Goal: Use online tool/utility

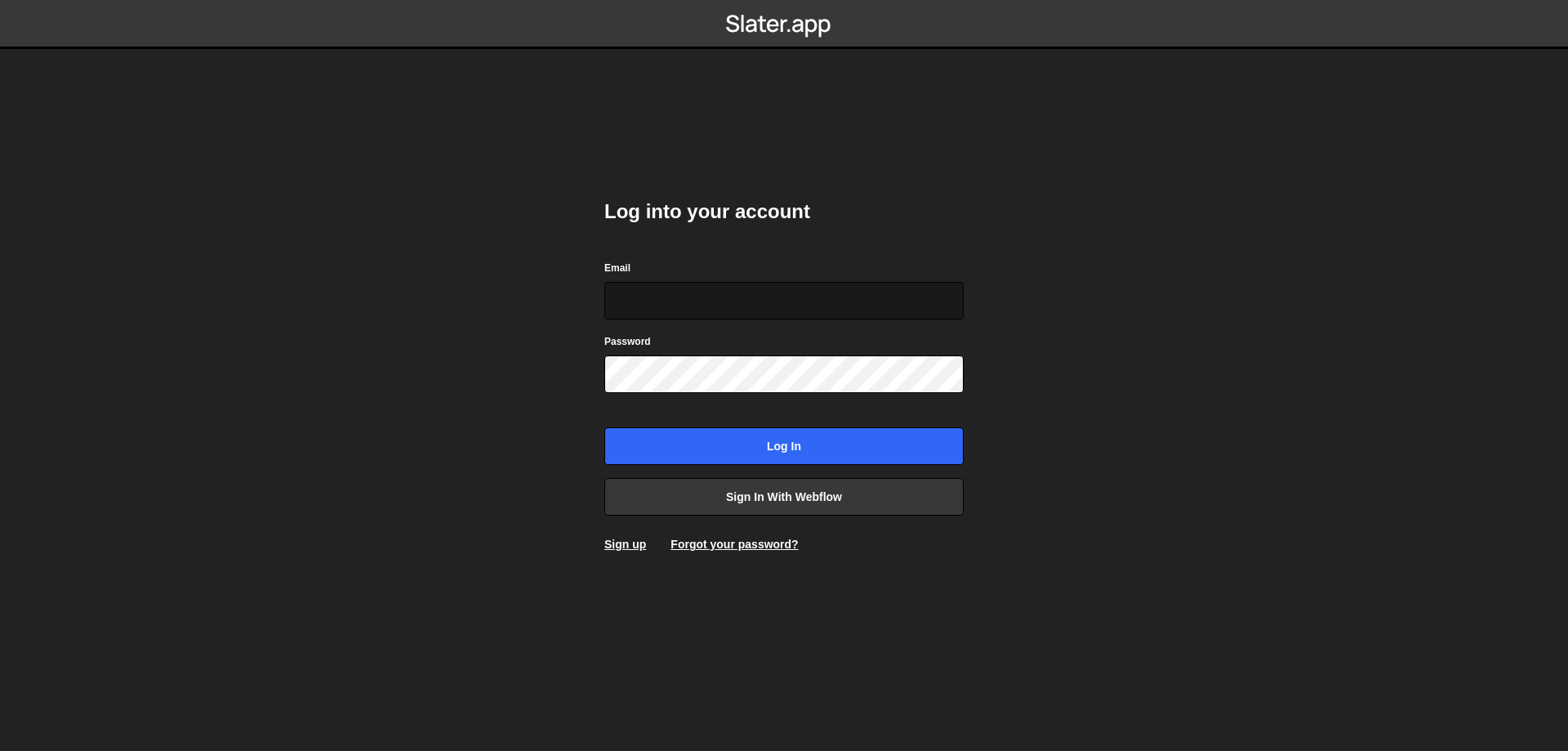
type input "[EMAIL_ADDRESS][DOMAIN_NAME]"
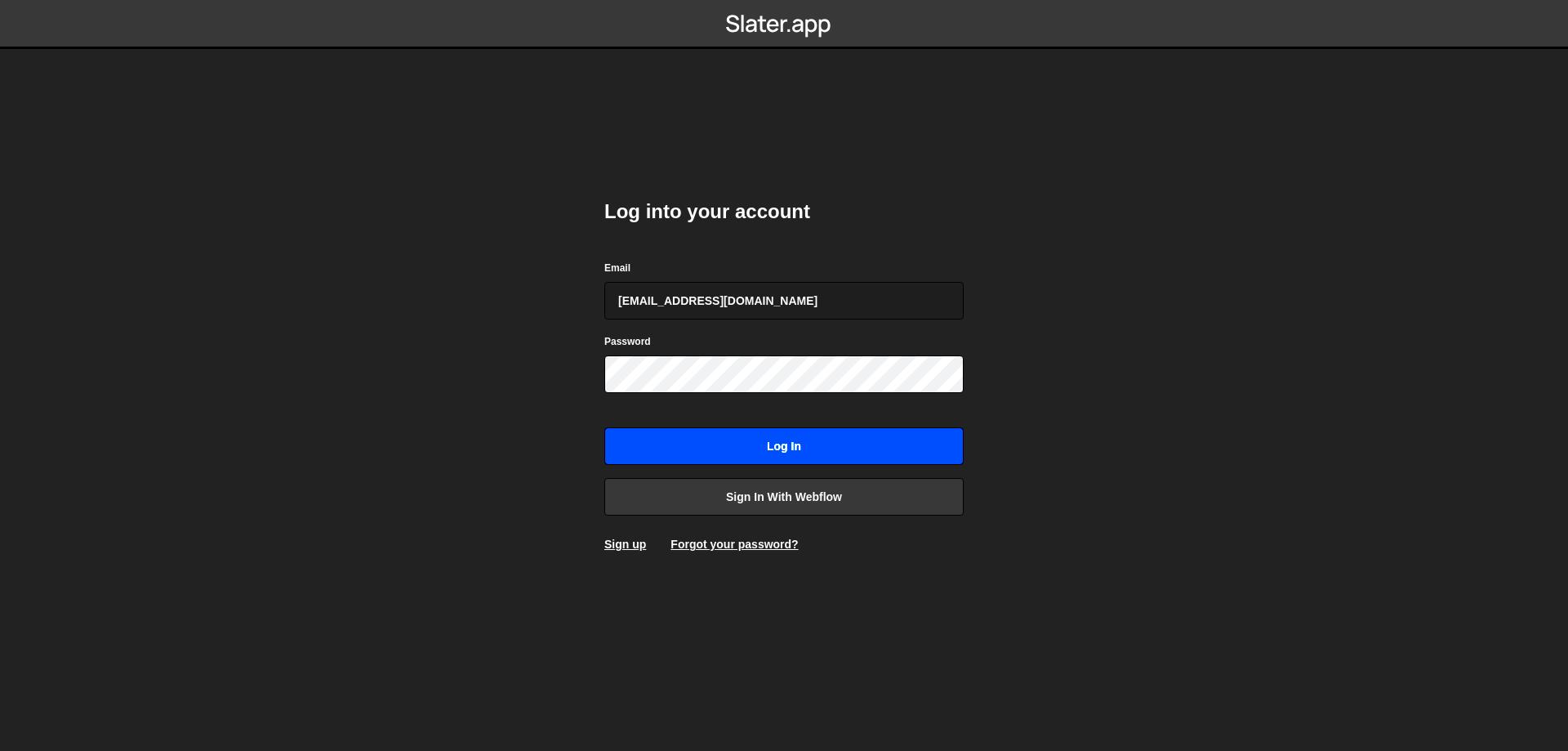
click at [807, 442] on input "Log in" at bounding box center [784, 445] width 360 height 37
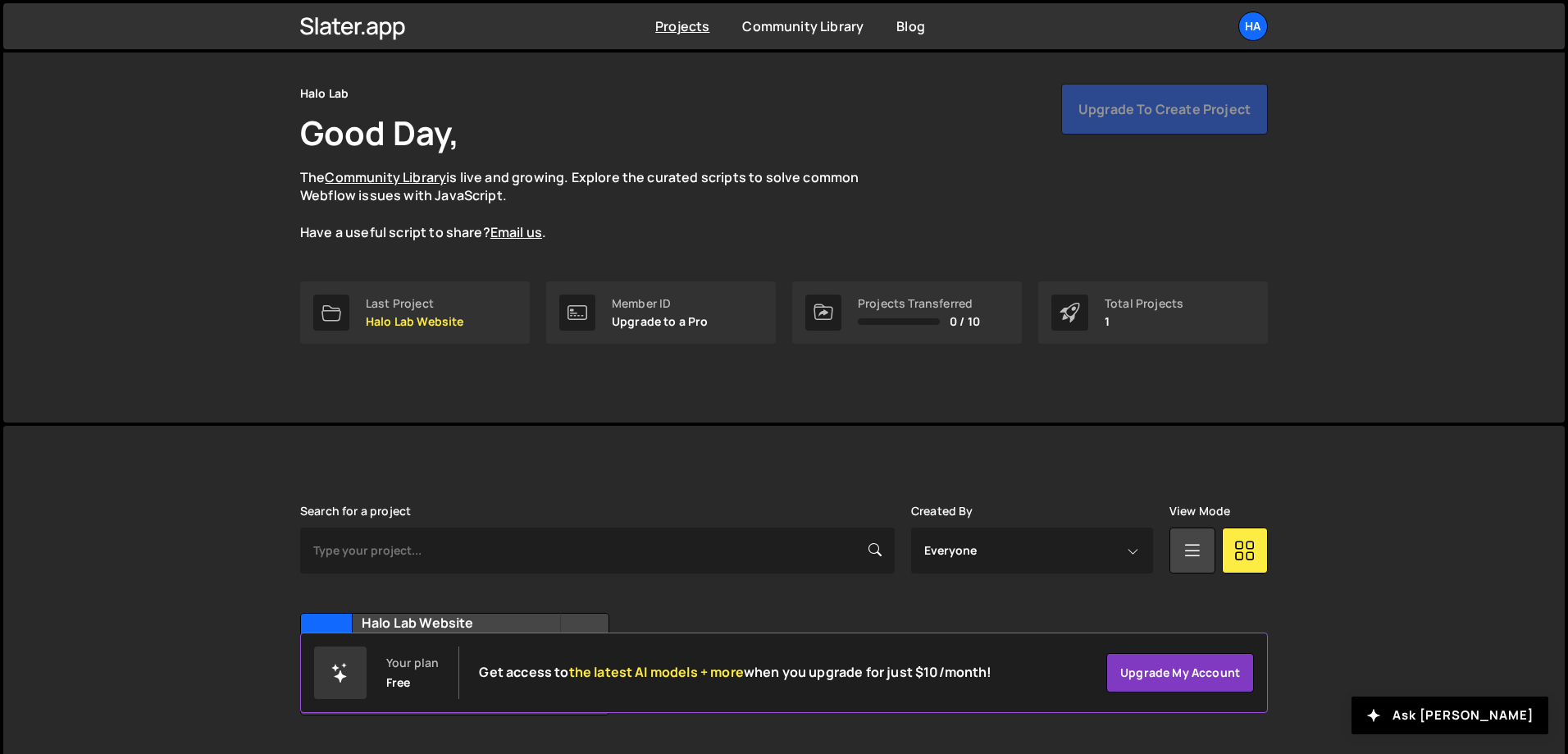
scroll to position [91, 0]
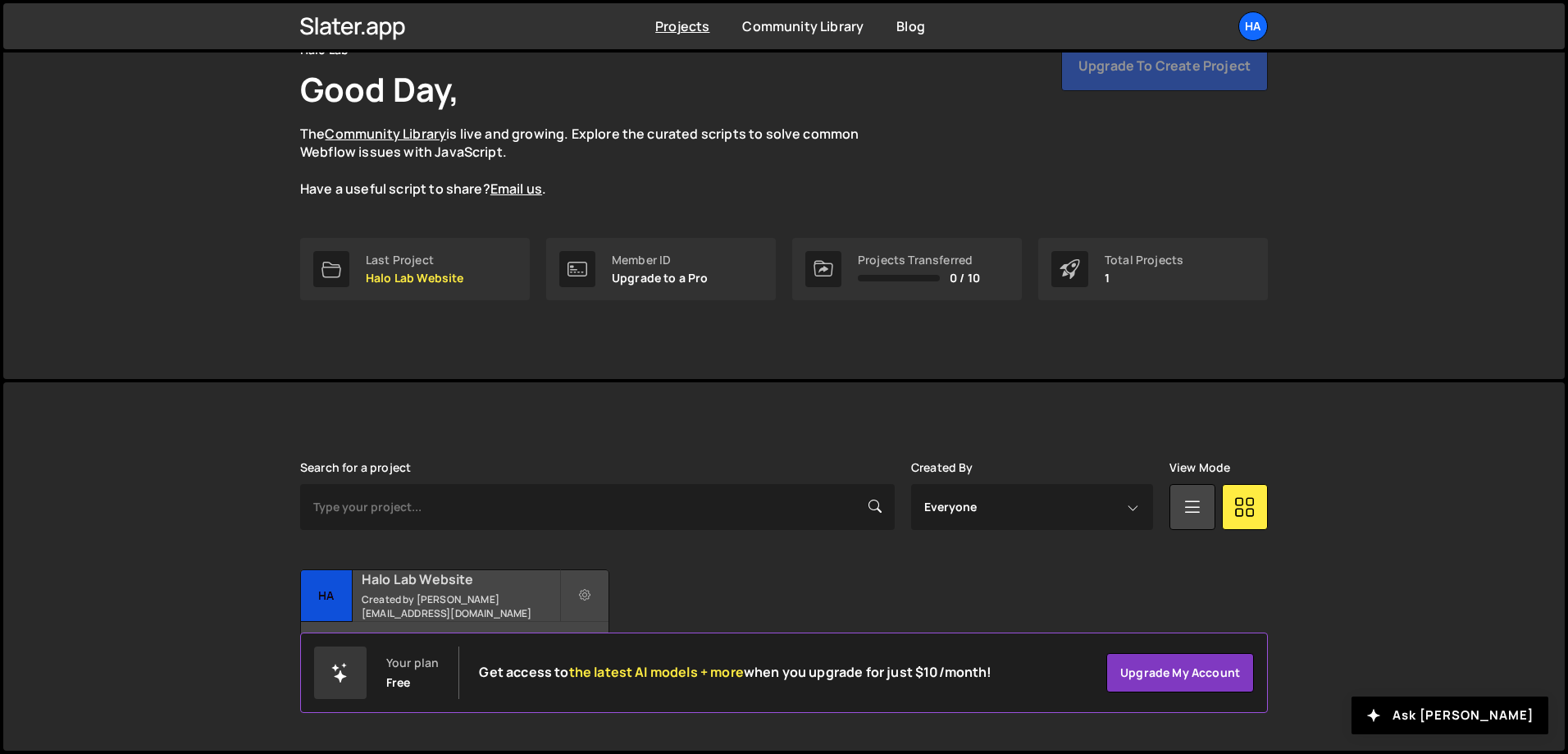
click at [433, 588] on h2 "Halo Lab Website" at bounding box center [460, 579] width 197 height 18
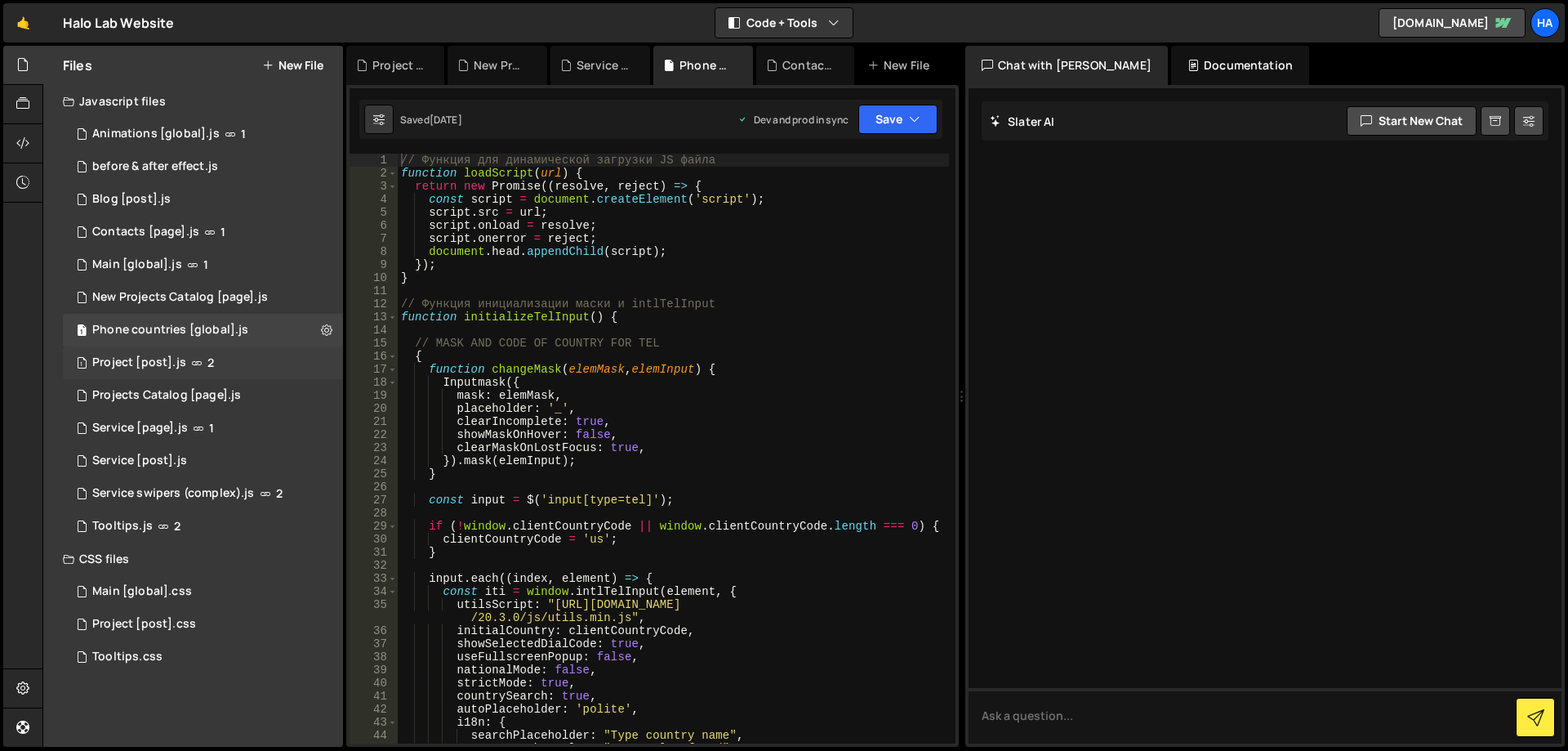
click at [231, 358] on div "1 Project [post].js 2" at bounding box center [203, 363] width 280 height 33
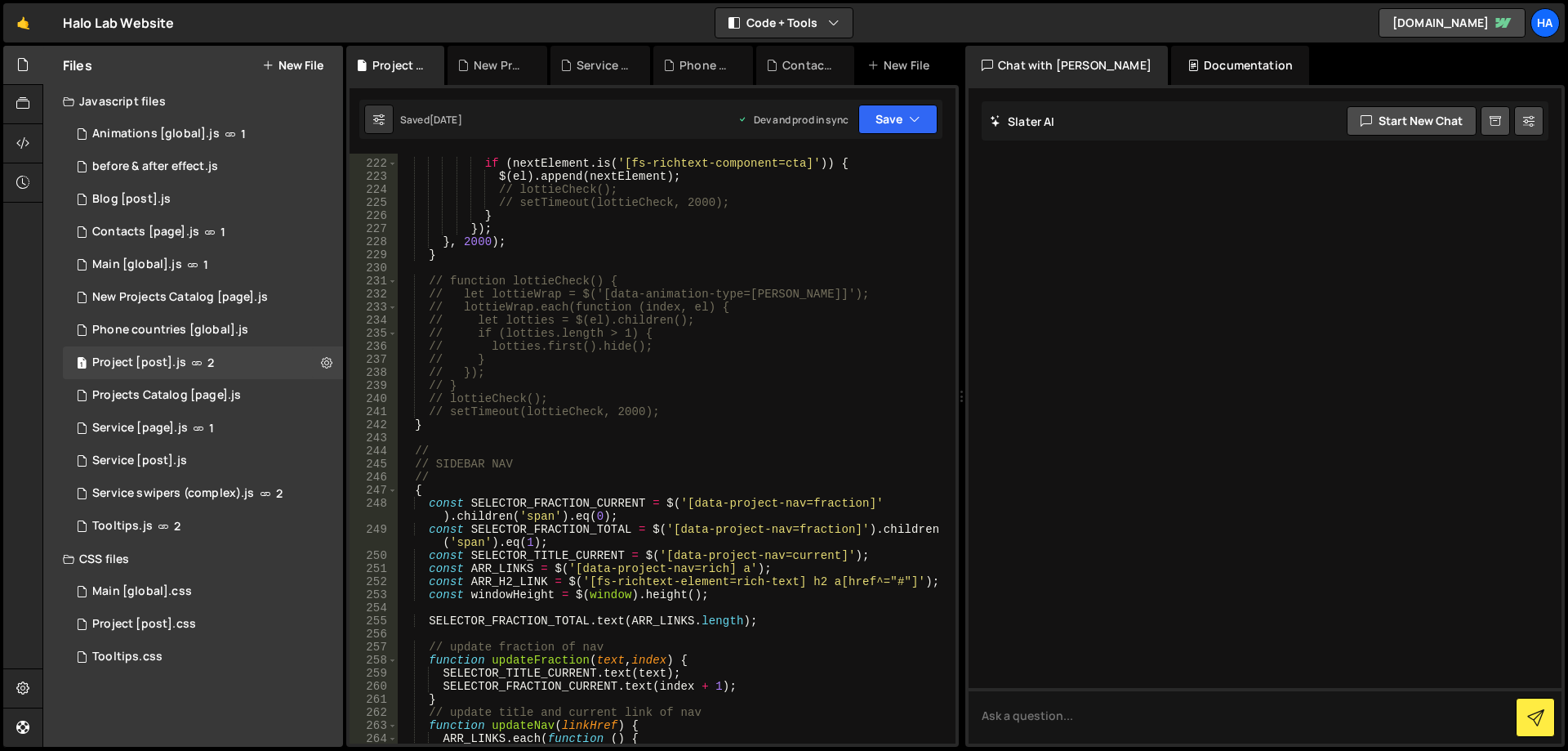
scroll to position [3284, 0]
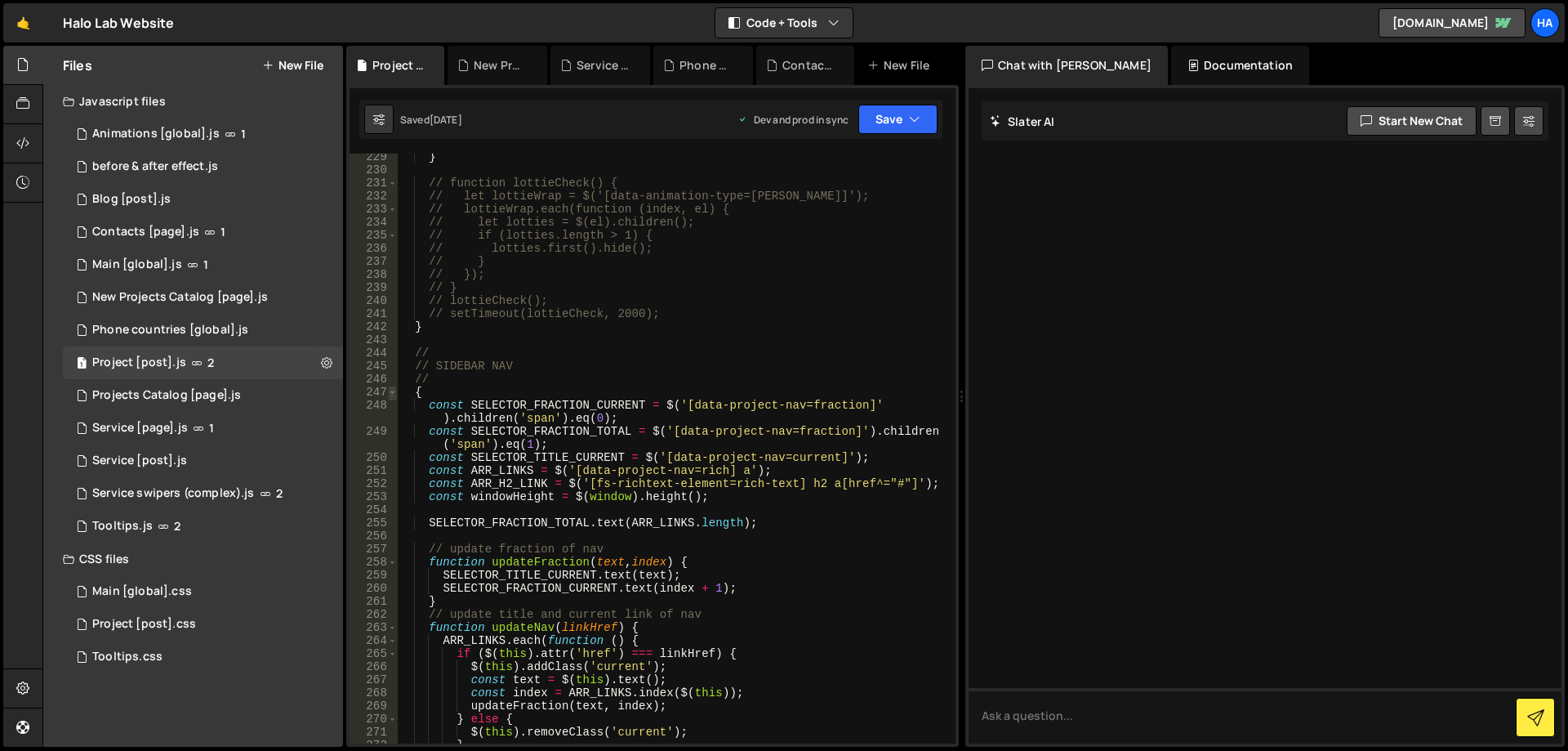
click at [392, 392] on span at bounding box center [392, 392] width 9 height 13
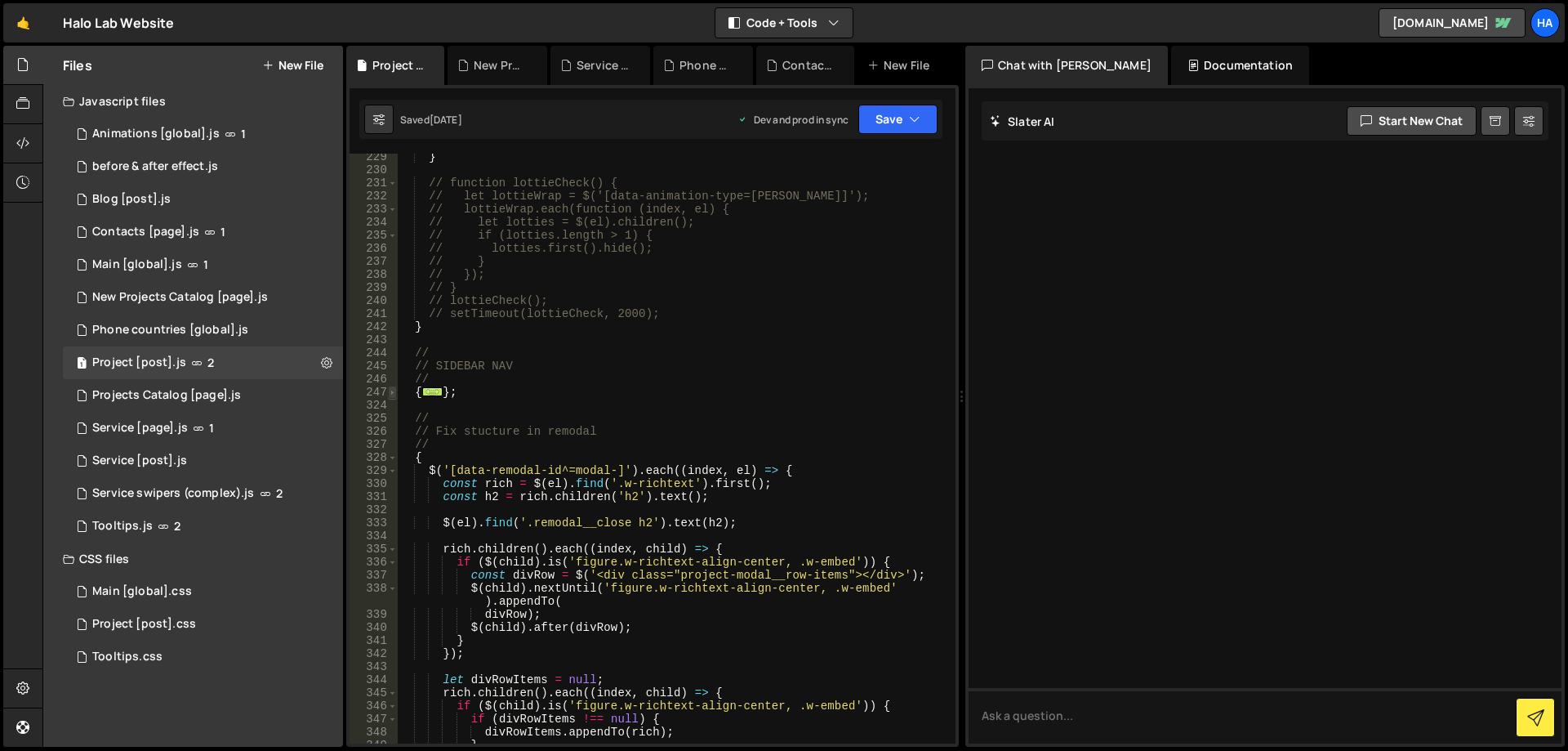
click at [392, 394] on span at bounding box center [392, 392] width 9 height 13
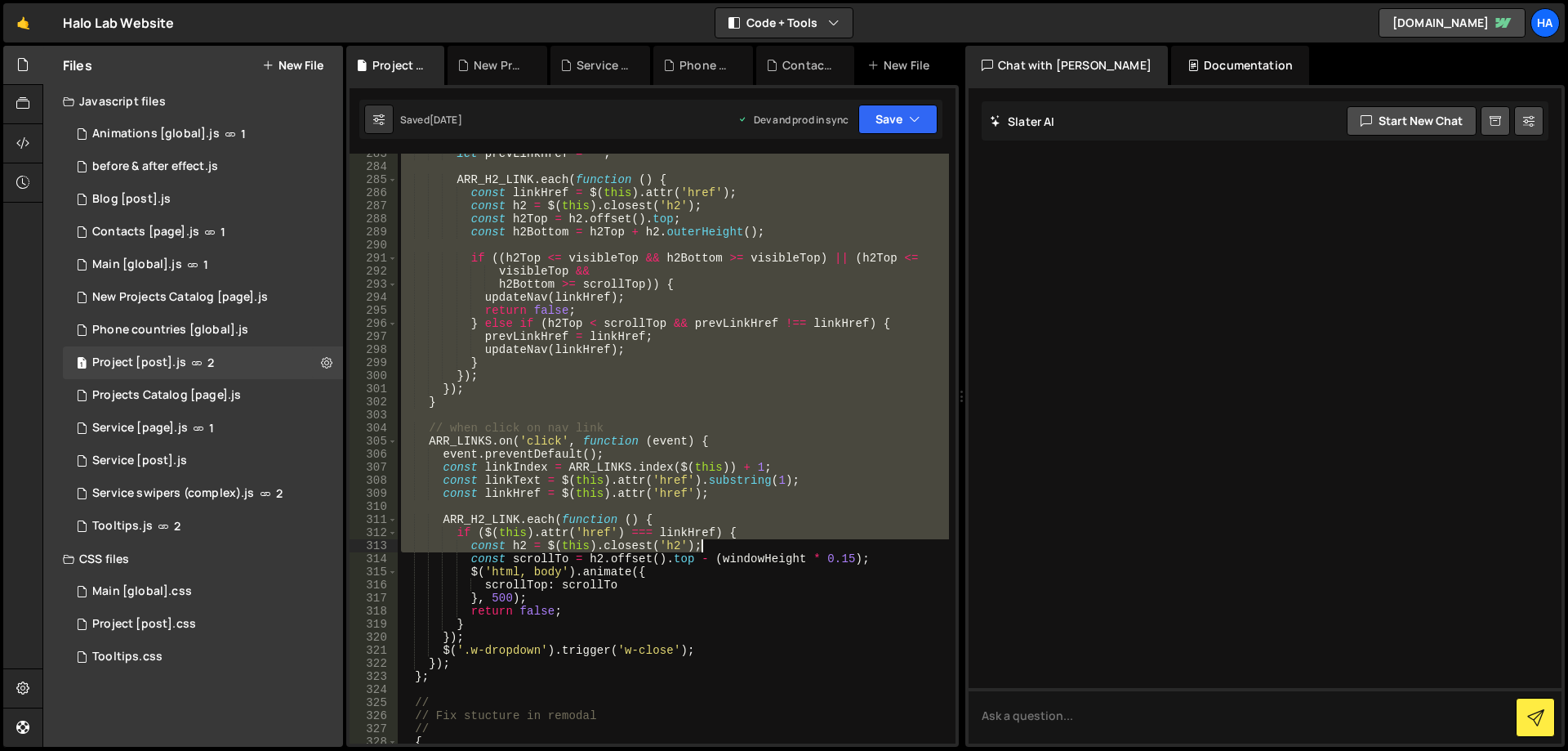
scroll to position [4117, 0]
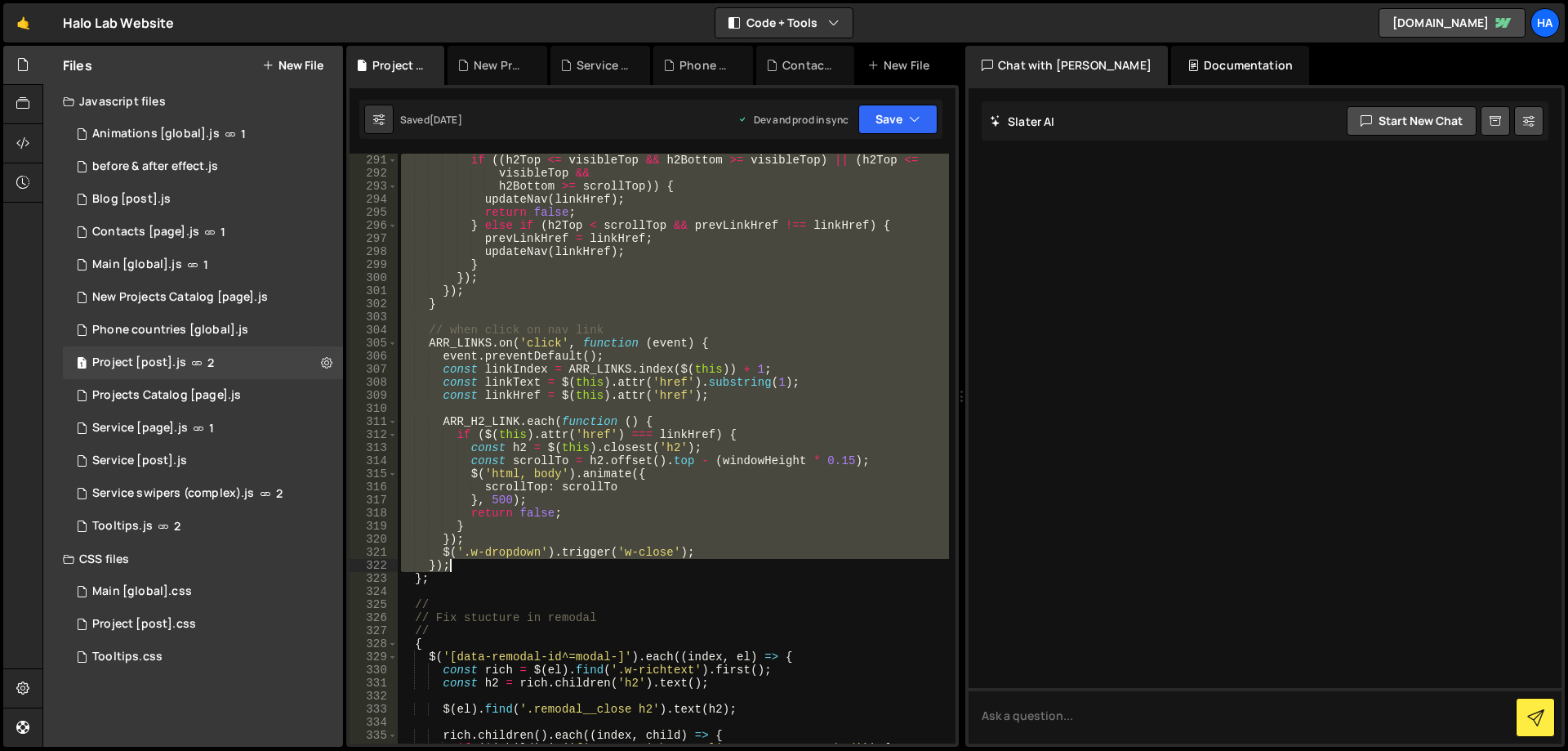
drag, startPoint x: 431, startPoint y: 408, endPoint x: 470, endPoint y: 559, distance: 156.0
click at [470, 559] on div "if (( h2Top <= visibleTop && h2Bottom >= visibleTop ) || ( h2Top <= visibleTop …" at bounding box center [673, 461] width 551 height 616
type textarea "$('.w-dropdown').trigger('w-close'); });"
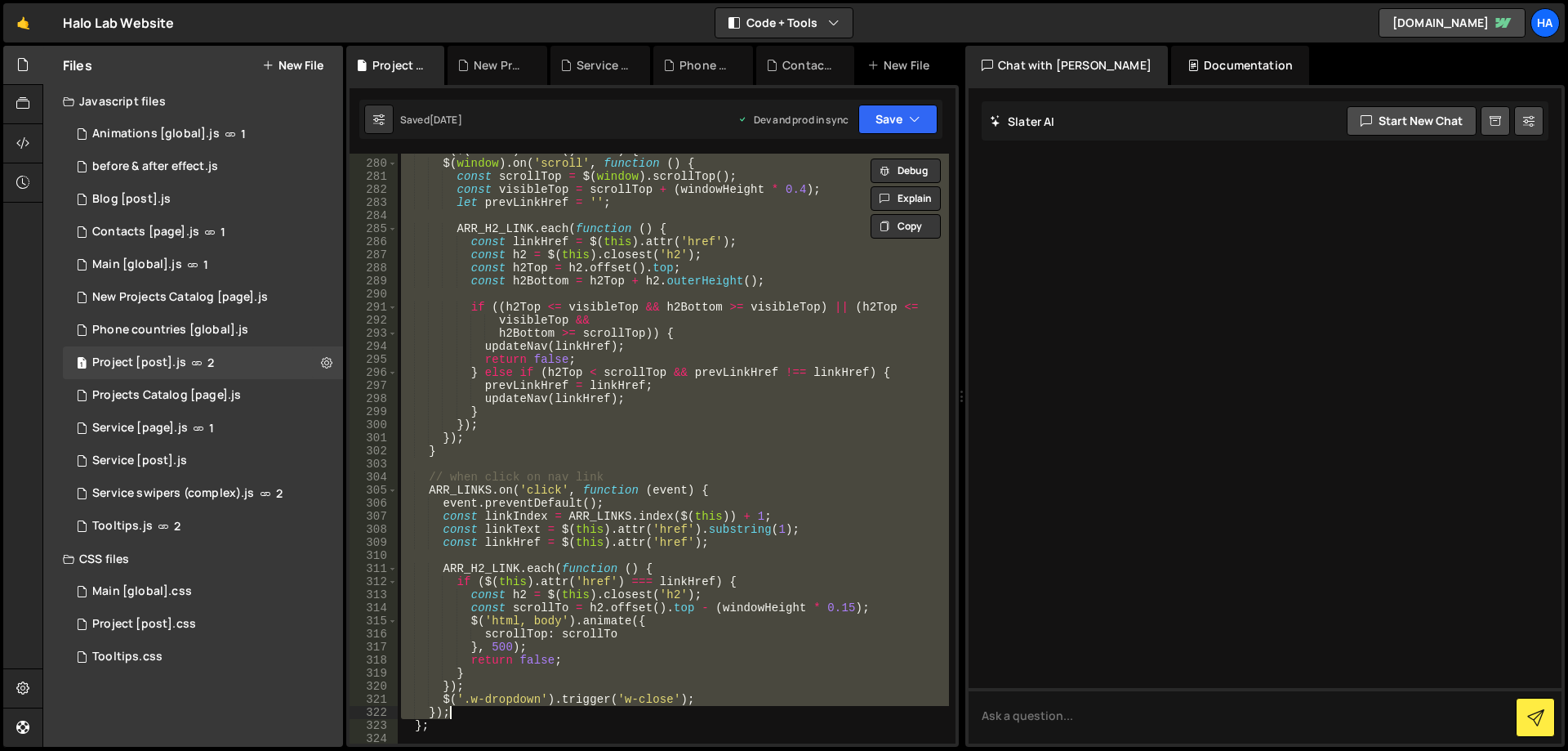
scroll to position [3970, 0]
